Goal: Information Seeking & Learning: Learn about a topic

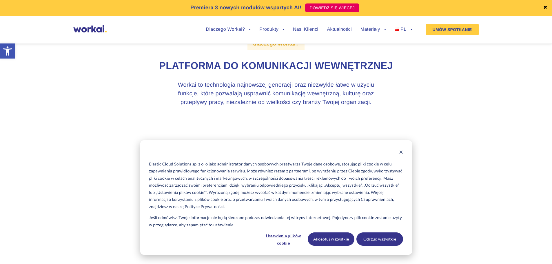
scroll to position [116, 0]
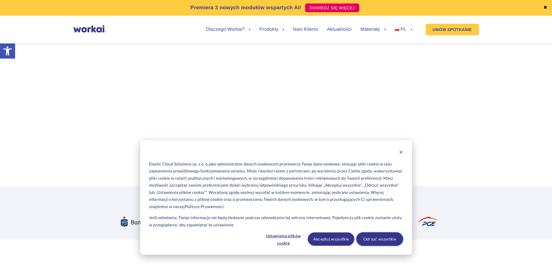
click at [372, 239] on button "Odrzuć wszystkie" at bounding box center [380, 238] width 47 height 13
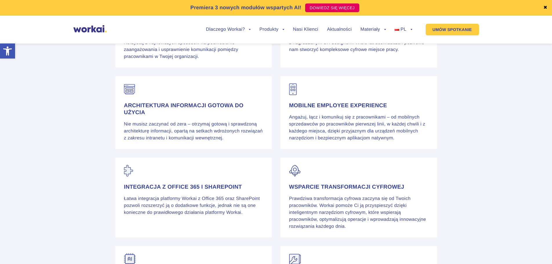
scroll to position [870, 0]
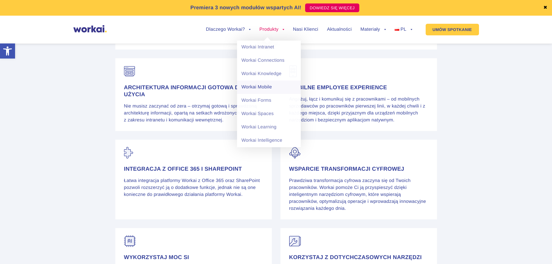
click at [265, 88] on link "Workai Mobile" at bounding box center [269, 87] width 64 height 13
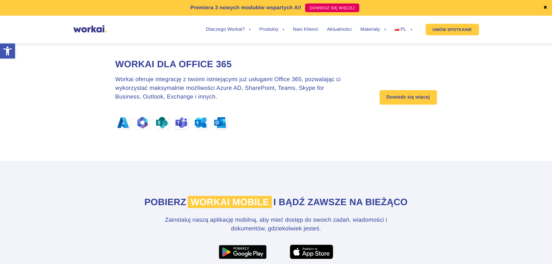
scroll to position [1952, 0]
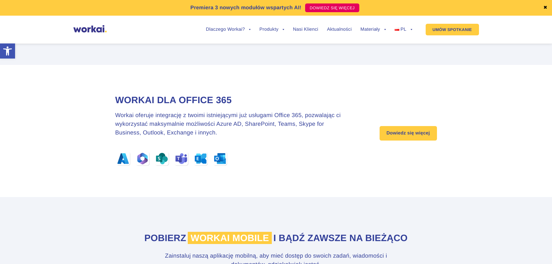
click at [81, 116] on section "Workai dla Office 365 Workai oferuje integrację z twoimi istniejącymi już usług…" at bounding box center [276, 131] width 552 height 132
